Goal: Task Accomplishment & Management: Complete application form

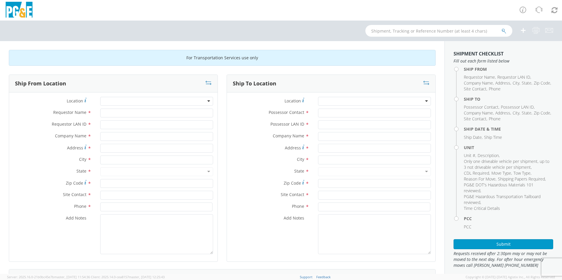
click at [145, 99] on div at bounding box center [156, 101] width 113 height 9
click at [144, 101] on div at bounding box center [156, 101] width 113 height 9
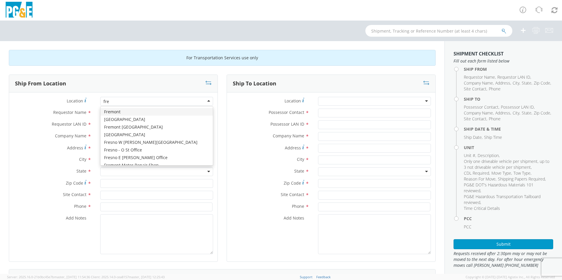
type input "fres"
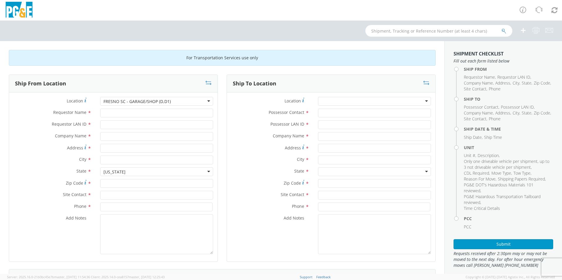
type input "PG&E"
type input "[STREET_ADDRESS][US_STATE]"
type input "[GEOGRAPHIC_DATA]"
type input "93702"
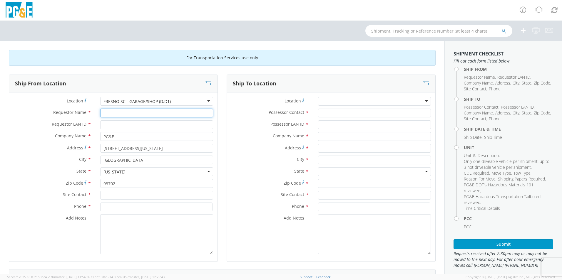
click at [147, 110] on input "Requestor Name *" at bounding box center [156, 113] width 113 height 9
type input "[PERSON_NAME]"
click at [124, 126] on input "Requestor LAN ID *" at bounding box center [156, 124] width 113 height 9
type input "JCEG"
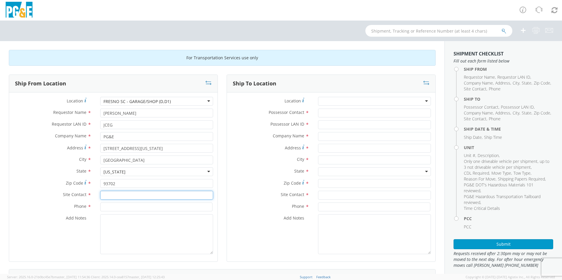
click at [123, 197] on input "text" at bounding box center [156, 195] width 113 height 9
type input "JC"
click at [120, 206] on input at bounding box center [156, 207] width 112 height 9
type input "[PHONE_NUMBER]"
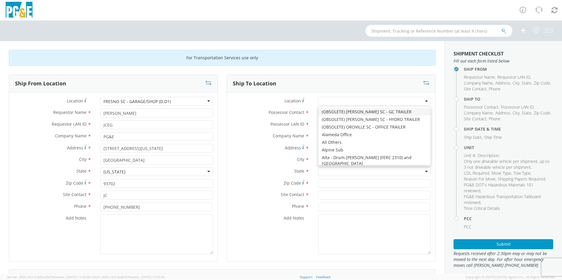
click at [364, 101] on div at bounding box center [374, 101] width 113 height 9
type input "JJ"
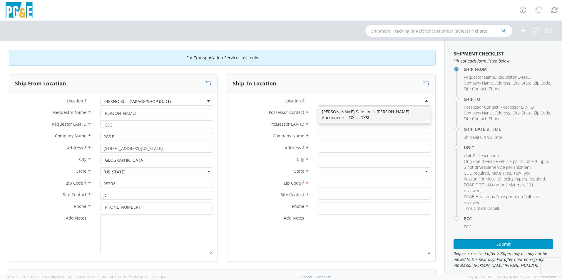
type input "PG&E"
type input "[STREET_ADDRESS][PERSON_NAME]"
type input "[PERSON_NAME]"
type input "95620"
type input "[PHONE_NUMBER]"
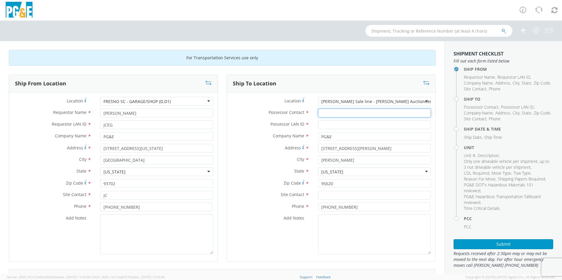
click at [351, 110] on input "Possessor Contact *" at bounding box center [374, 113] width 113 height 9
type input "[PERSON_NAME]"
click at [339, 125] on input "Possessor LAN ID *" at bounding box center [374, 124] width 113 height 9
type input "MJP0"
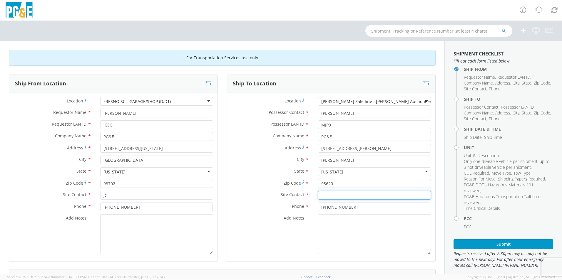
click at [351, 195] on input "text" at bounding box center [374, 195] width 113 height 9
type input "[PERSON_NAME]"
click at [272, 206] on label "Phone *" at bounding box center [270, 207] width 87 height 8
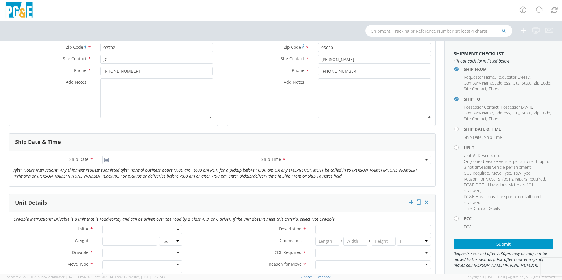
scroll to position [147, 0]
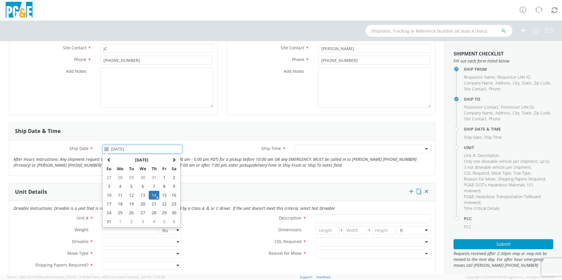
click at [144, 149] on input "[DATE]" at bounding box center [142, 149] width 80 height 9
click at [119, 203] on td "18" at bounding box center [120, 204] width 12 height 9
type input "[DATE]"
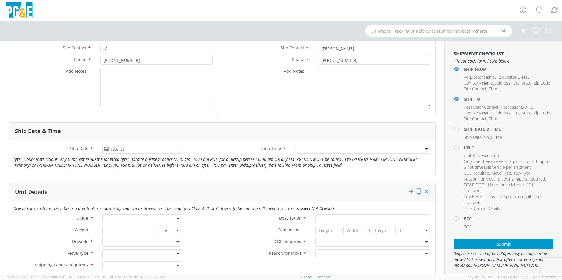
click at [303, 147] on div at bounding box center [363, 149] width 136 height 9
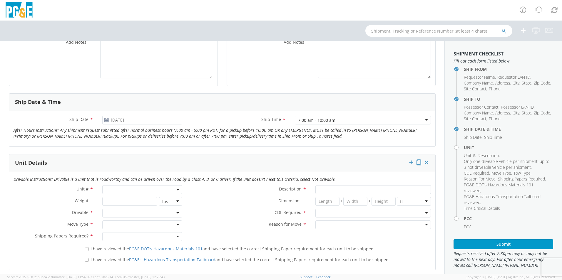
scroll to position [176, 0]
click at [131, 189] on span at bounding box center [142, 189] width 80 height 9
click at [129, 198] on input "search" at bounding box center [142, 199] width 76 height 9
type input "B31228"
type input "TRUCK; TROUBLE W/AERIAL 4X4"
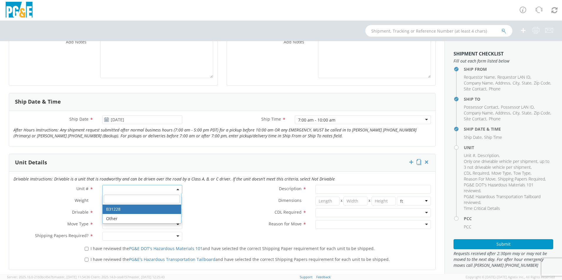
type input "19500"
select select "B31228"
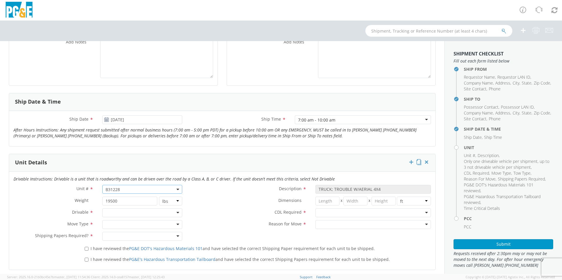
click at [144, 214] on div at bounding box center [142, 213] width 80 height 9
click at [138, 222] on div at bounding box center [142, 224] width 80 height 9
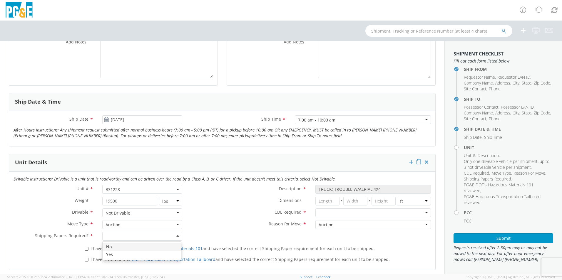
click at [133, 238] on div at bounding box center [142, 236] width 80 height 9
click at [326, 212] on div at bounding box center [372, 213] width 115 height 9
click at [83, 248] on div "I have reviewed the PG&E DOT's Hazardous Materials 101 and have selected the co…" at bounding box center [257, 248] width 355 height 8
click at [85, 249] on input "I have reviewed the PG&E DOT's Hazardous Materials 101 and have selected the co…" at bounding box center [87, 249] width 4 height 4
checkbox input "true"
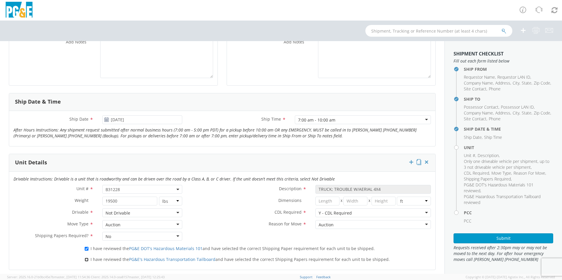
click at [85, 260] on input "I have reviewed the PG&E's Hazardous Transportation Tailboard and have selected…" at bounding box center [87, 260] width 4 height 4
checkbox input "true"
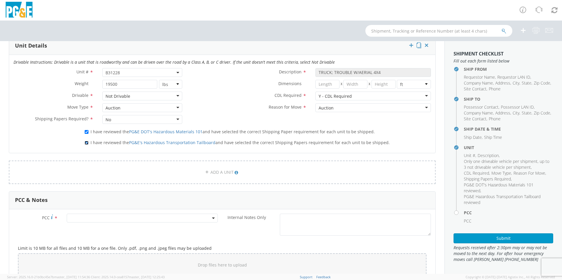
scroll to position [294, 0]
click at [160, 217] on span at bounding box center [142, 217] width 151 height 9
click at [146, 226] on input "number" at bounding box center [141, 227] width 146 height 9
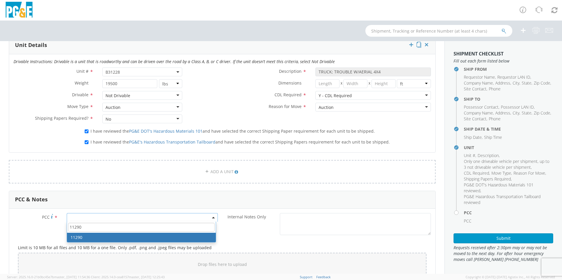
type input "11290"
select select "11290"
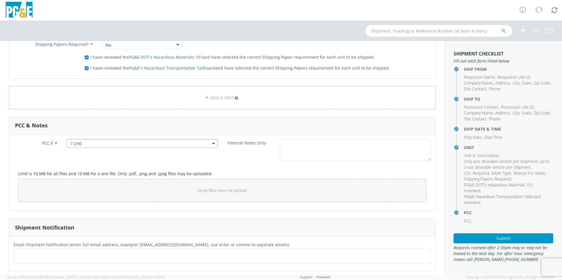
scroll to position [382, 0]
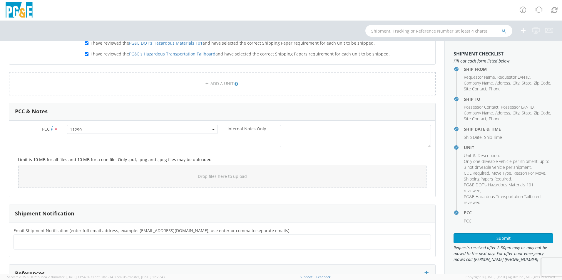
click at [150, 244] on ul at bounding box center [222, 242] width 412 height 10
type input "[EMAIL_ADDRESS][DOMAIN_NAME]"
click at [494, 236] on button "Submit" at bounding box center [503, 238] width 100 height 10
